Goal: Register for event/course

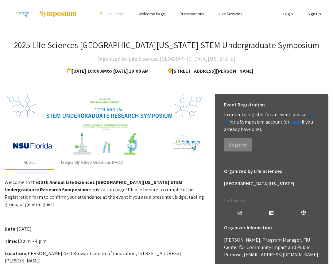
click at [309, 114] on link "sign up" at bounding box center [270, 118] width 92 height 14
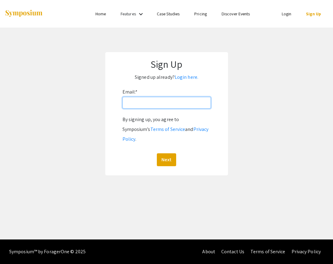
click at [138, 102] on input "Email: *" at bounding box center [166, 103] width 88 height 12
type input "[EMAIL_ADDRESS][DOMAIN_NAME]"
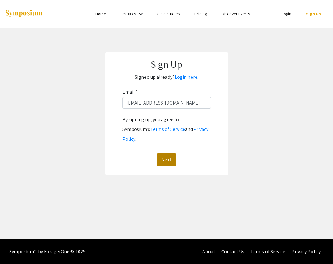
click at [168, 153] on button "Next" at bounding box center [166, 159] width 19 height 13
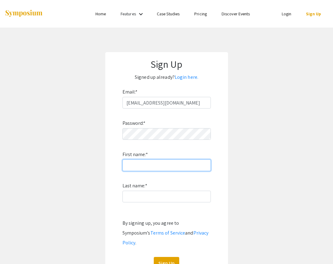
click at [150, 167] on input "First name: *" at bounding box center [166, 166] width 88 height 12
type input "manasa"
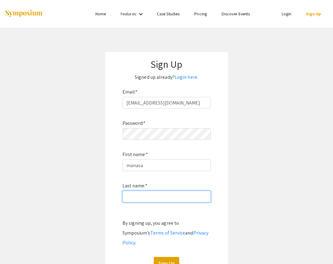
click at [149, 195] on input "Last name: *" at bounding box center [166, 197] width 88 height 12
type input "joga"
click at [172, 257] on button "Sign Up" at bounding box center [166, 263] width 25 height 13
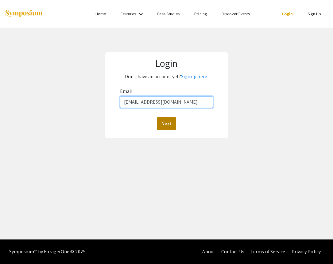
type input "[EMAIL_ADDRESS][DOMAIN_NAME]"
click at [171, 123] on button "Next" at bounding box center [166, 123] width 19 height 13
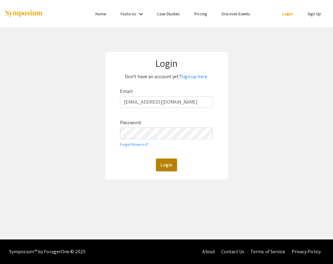
click at [172, 159] on button "Login" at bounding box center [166, 165] width 21 height 13
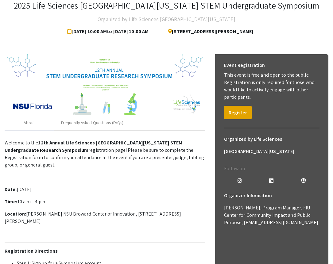
scroll to position [41, 0]
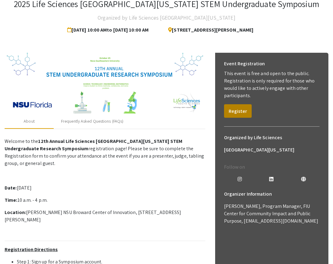
click at [234, 115] on button "Register" at bounding box center [238, 111] width 28 height 14
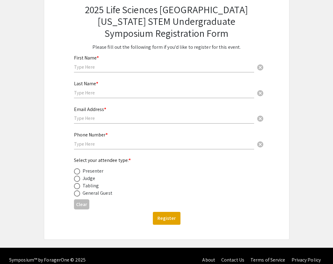
scroll to position [48, 0]
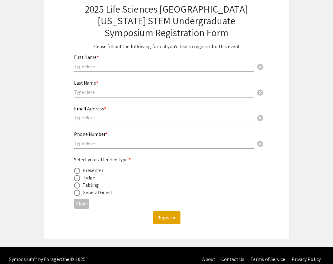
click at [120, 69] on input "text" at bounding box center [164, 66] width 180 height 6
type input "m"
type input "Manasa"
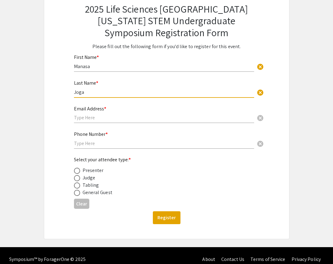
type input "Joga"
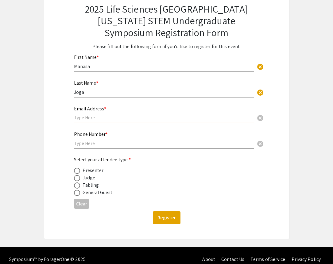
type input "m"
type input "[EMAIL_ADDRESS][DOMAIN_NAME]"
click at [85, 139] on div "Phone Number * cancel" at bounding box center [164, 137] width 180 height 23
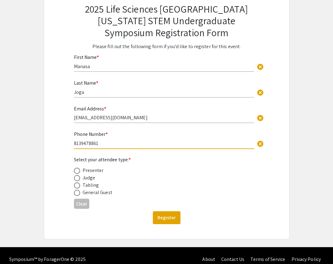
type input "8139478861"
click at [80, 194] on label at bounding box center [78, 193] width 9 height 6
click at [80, 194] on input "radio" at bounding box center [77, 193] width 6 height 6
radio input "true"
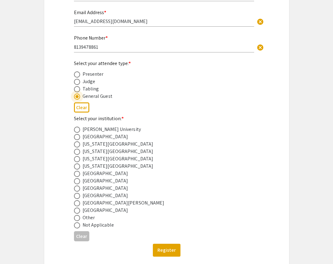
scroll to position [148, 0]
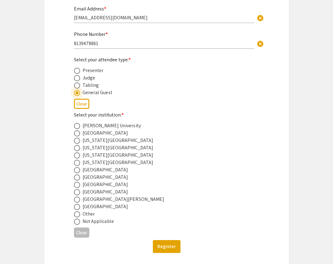
click at [99, 189] on div "[GEOGRAPHIC_DATA]" at bounding box center [106, 191] width 46 height 7
click at [96, 186] on div "[GEOGRAPHIC_DATA]" at bounding box center [106, 184] width 46 height 7
click at [78, 186] on span at bounding box center [77, 185] width 6 height 6
click at [78, 186] on input "radio" at bounding box center [77, 185] width 6 height 6
radio input "true"
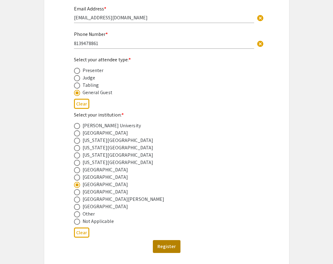
click at [165, 247] on button "Register" at bounding box center [167, 246] width 28 height 13
